Goal: Task Accomplishment & Management: Manage account settings

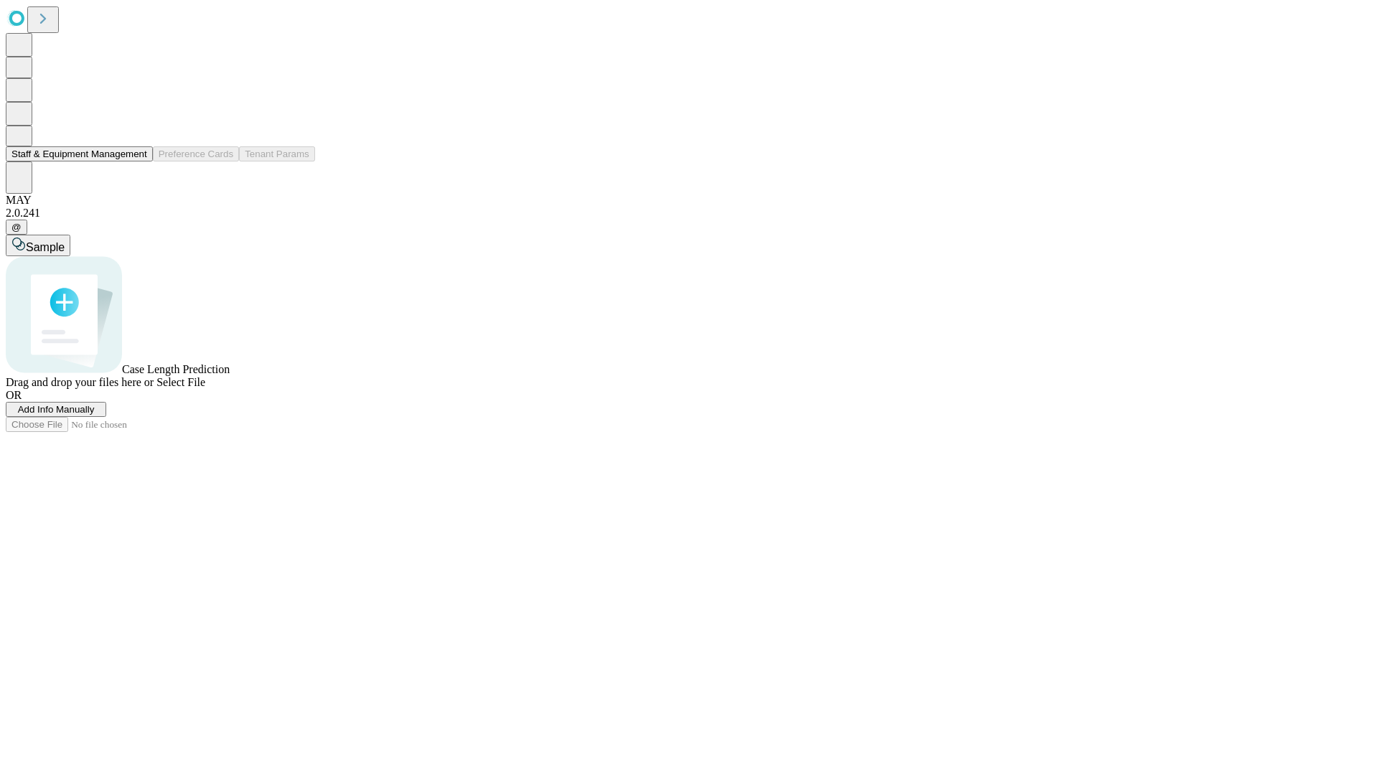
click at [137, 162] on button "Staff & Equipment Management" at bounding box center [79, 153] width 147 height 15
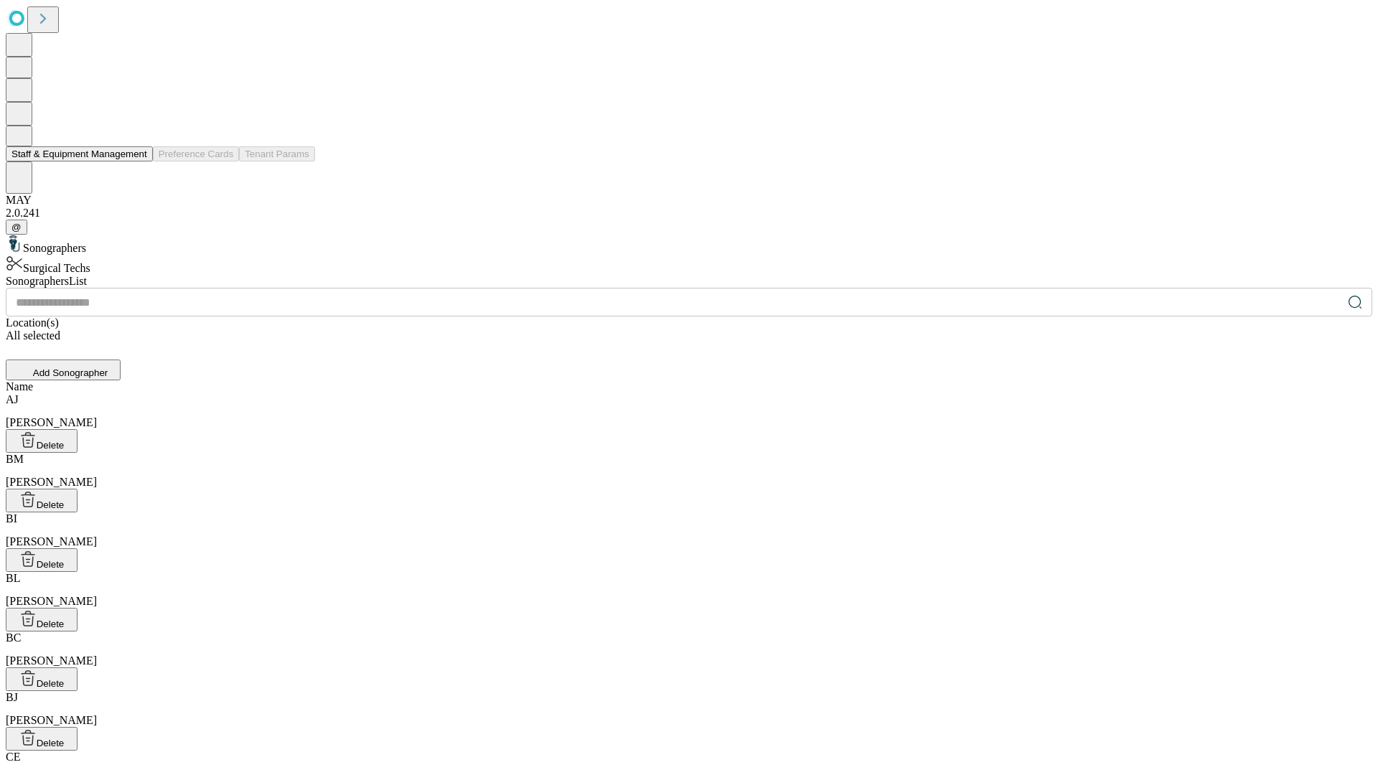
click at [137, 162] on button "Staff & Equipment Management" at bounding box center [79, 153] width 147 height 15
